Goal: Task Accomplishment & Management: Use online tool/utility

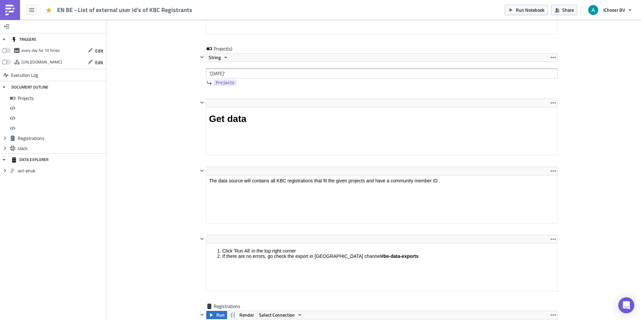
scroll to position [76, 350]
click at [31, 9] on icon "button" at bounding box center [31, 9] width 5 height 5
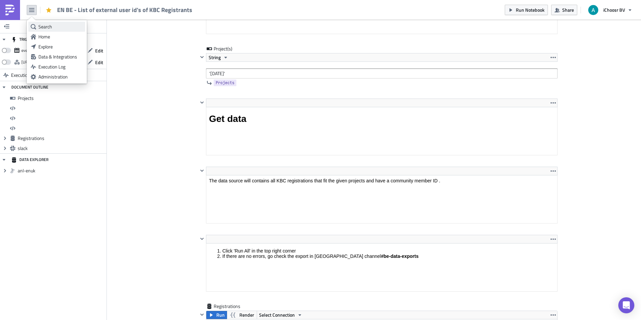
click at [46, 29] on div "Search" at bounding box center [60, 26] width 44 height 7
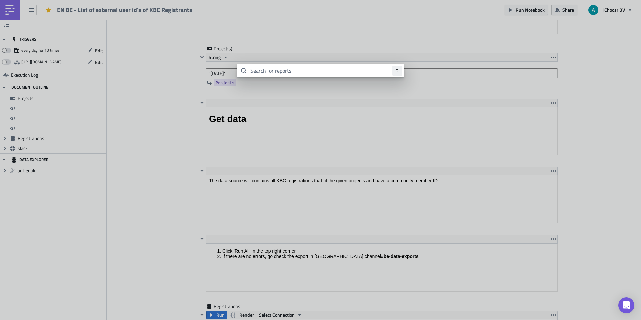
click at [33, 2] on body "EN BE - List of external user id's of KBC Registrants Run Notebook Share iChoos…" at bounding box center [320, 160] width 641 height 321
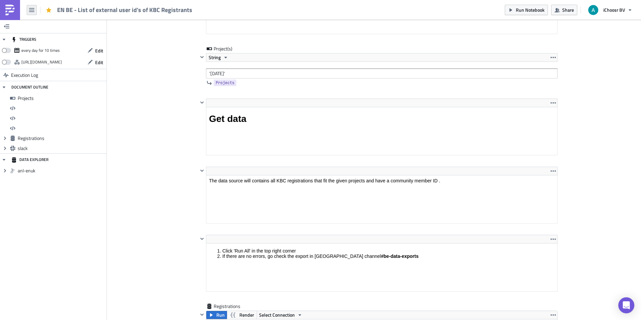
click at [32, 9] on icon "button" at bounding box center [31, 10] width 5 height 4
click at [45, 37] on div "Home" at bounding box center [60, 36] width 44 height 7
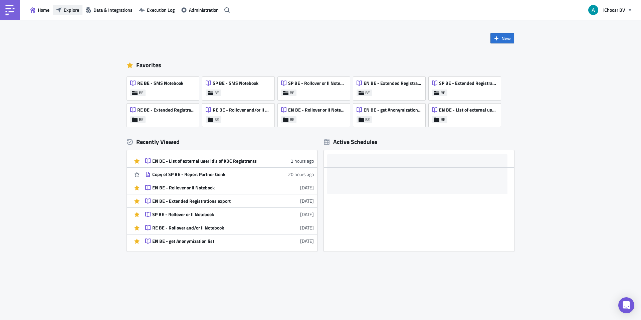
click at [76, 8] on span "Explore" at bounding box center [71, 9] width 15 height 7
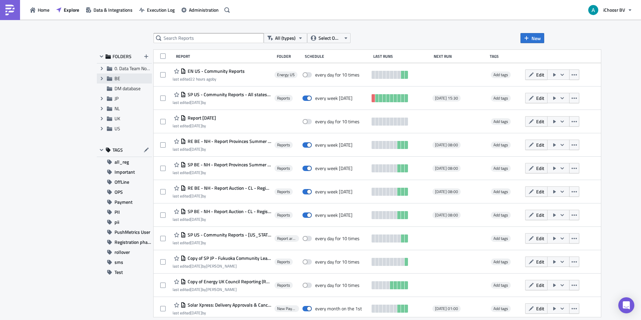
click at [112, 79] on div "Expand group BE" at bounding box center [124, 78] width 55 height 10
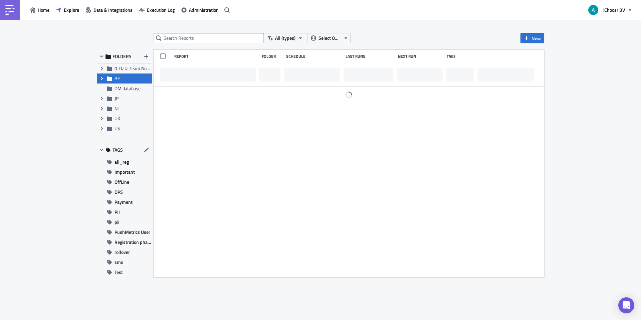
click at [105, 79] on span "Expand group" at bounding box center [102, 78] width 10 height 10
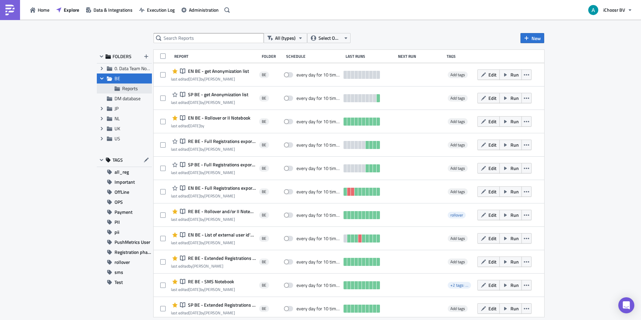
click at [121, 84] on div "Reports" at bounding box center [124, 88] width 55 height 10
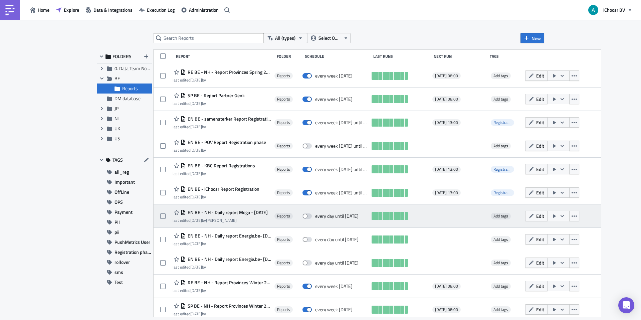
scroll to position [257, 0]
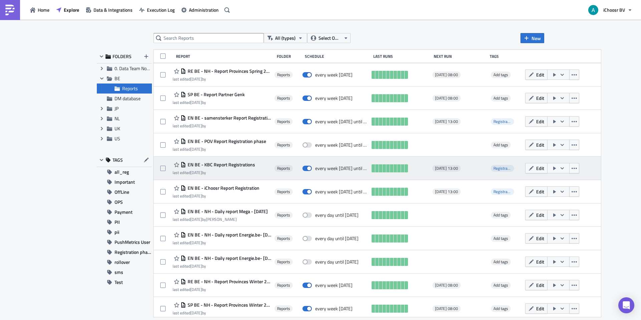
click at [562, 167] on icon "button" at bounding box center [561, 167] width 5 height 5
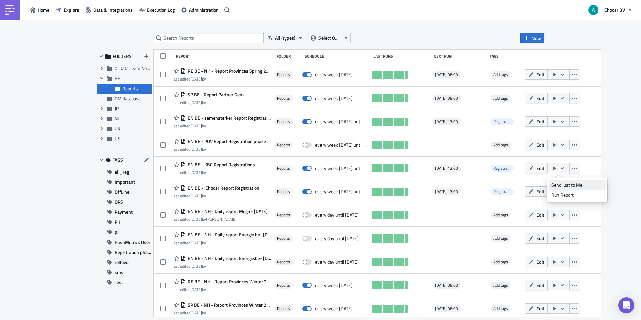
click at [569, 187] on div "Send Just to Me" at bounding box center [577, 184] width 52 height 7
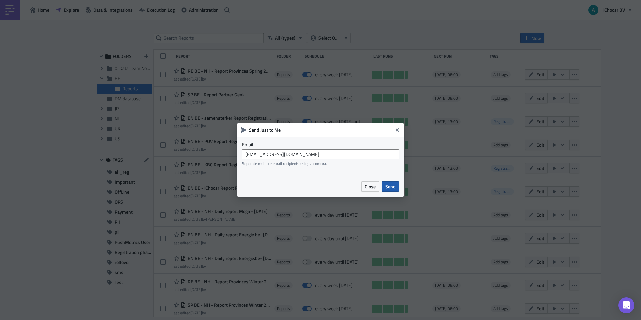
click at [395, 187] on span "Send" at bounding box center [390, 186] width 10 height 7
